Goal: Find specific page/section

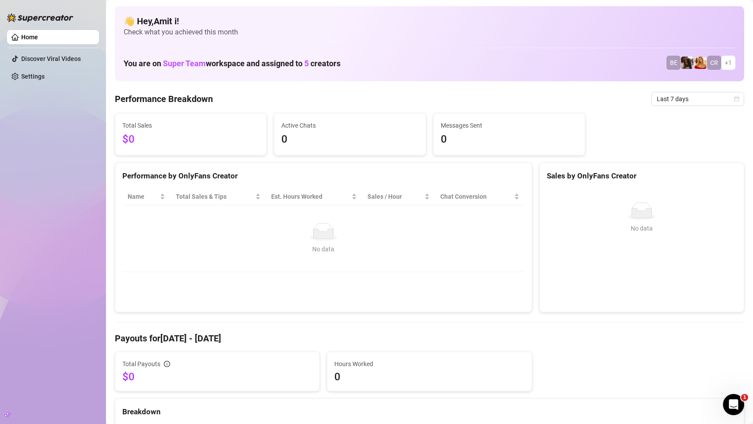
click at [737, 25] on div "👋 Hey, Amit i ! Check what you achieved this month You are on Super Team worksp…" at bounding box center [429, 43] width 629 height 75
click at [737, 24] on div "👋 Hey, Amit i ! Check what you achieved this month You are on Super Team worksp…" at bounding box center [429, 43] width 629 height 75
